Goal: Information Seeking & Learning: Learn about a topic

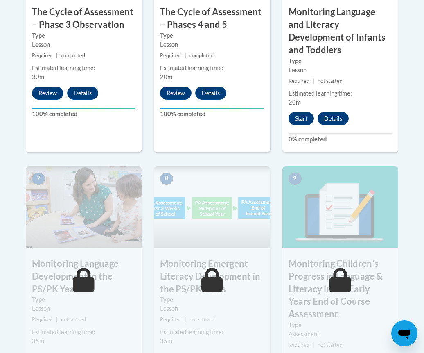
scroll to position [652, 0]
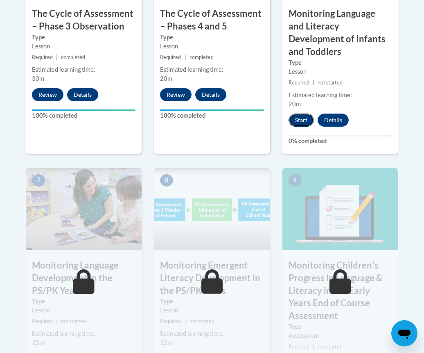
click at [301, 113] on button "Start" at bounding box center [301, 119] width 25 height 13
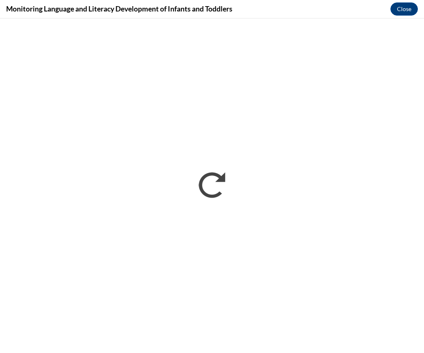
scroll to position [0, 0]
